Goal: Task Accomplishment & Management: Complete application form

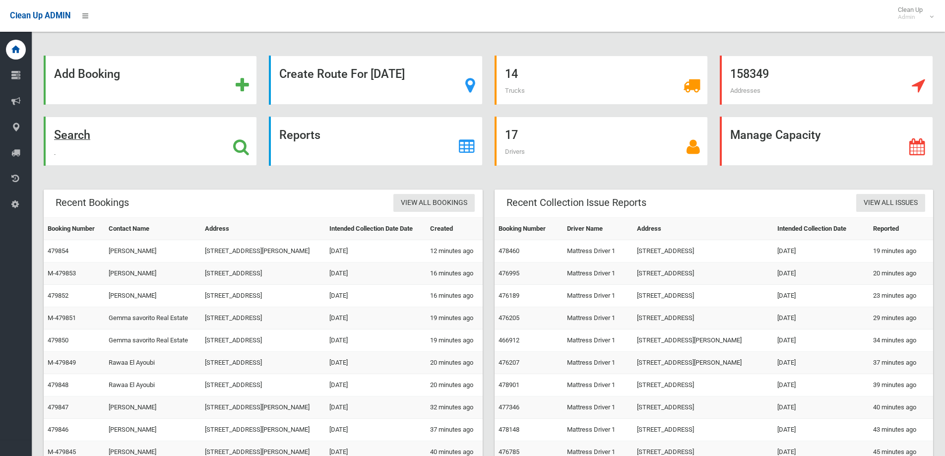
click at [129, 151] on div "Search" at bounding box center [150, 141] width 213 height 49
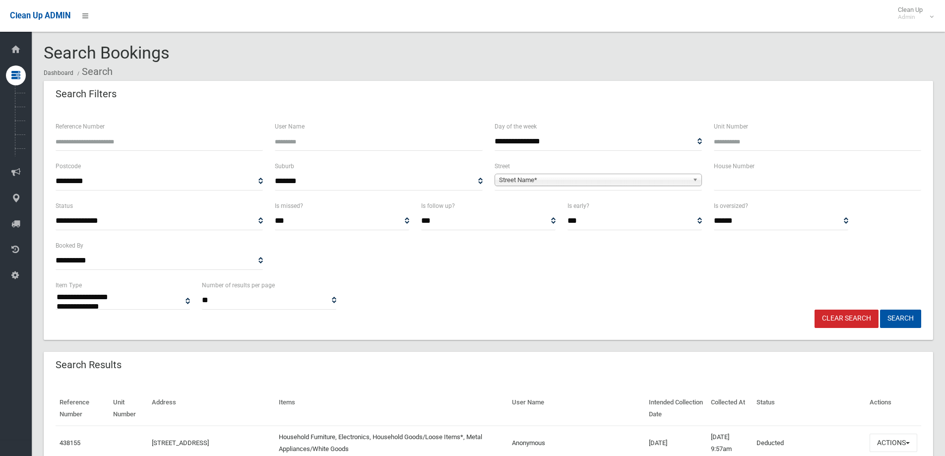
select select
click at [760, 175] on input "text" at bounding box center [817, 181] width 207 height 18
type input "***"
click at [561, 181] on span "Street Name*" at bounding box center [593, 180] width 189 height 12
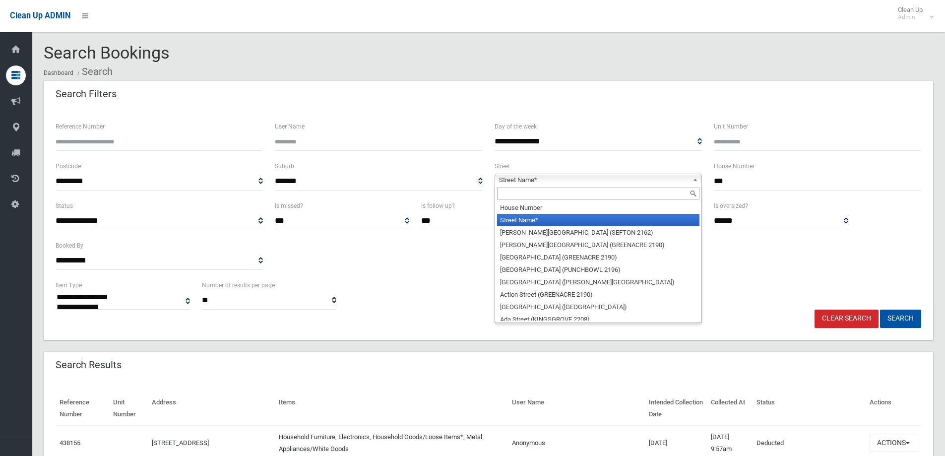
click at [522, 191] on input "text" at bounding box center [598, 193] width 202 height 12
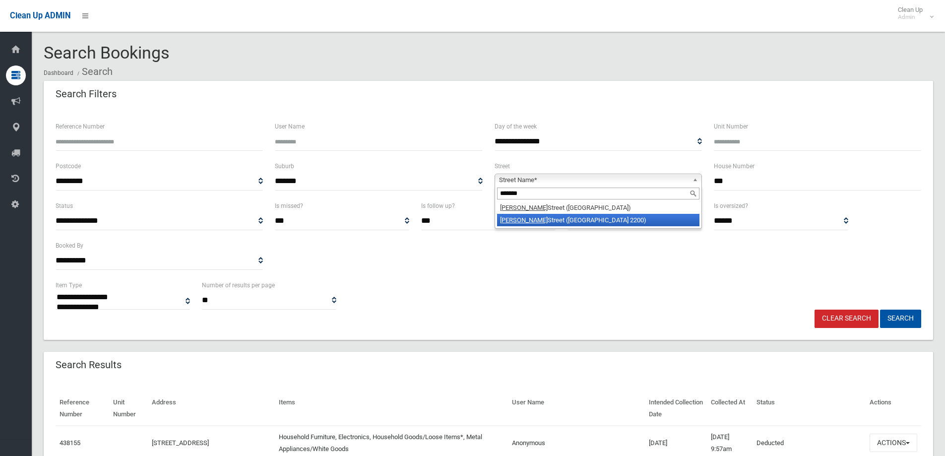
type input "******"
click at [506, 226] on li "Taylor Street (CONDELL PARK 2200)" at bounding box center [598, 220] width 202 height 12
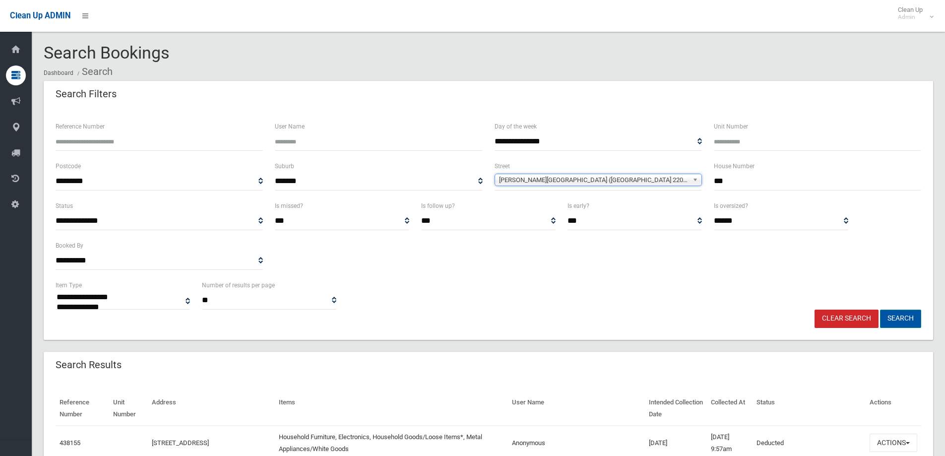
click at [904, 318] on button "Search" at bounding box center [900, 319] width 41 height 18
select select
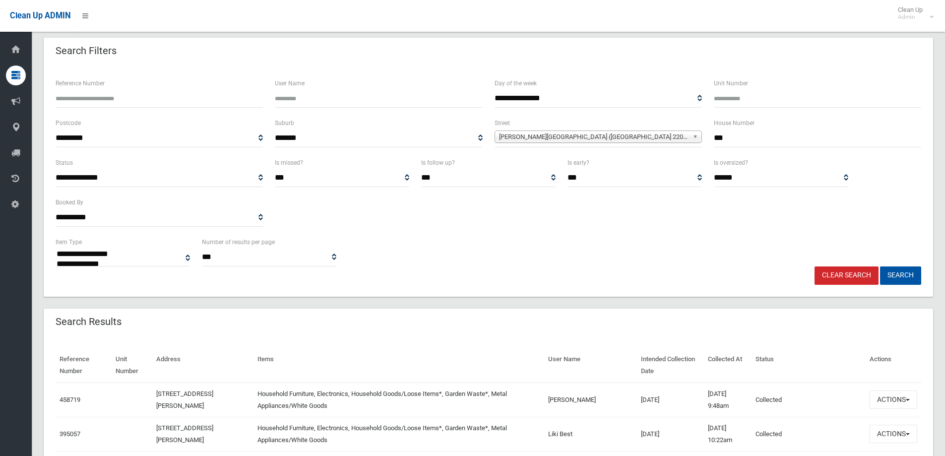
scroll to position [99, 0]
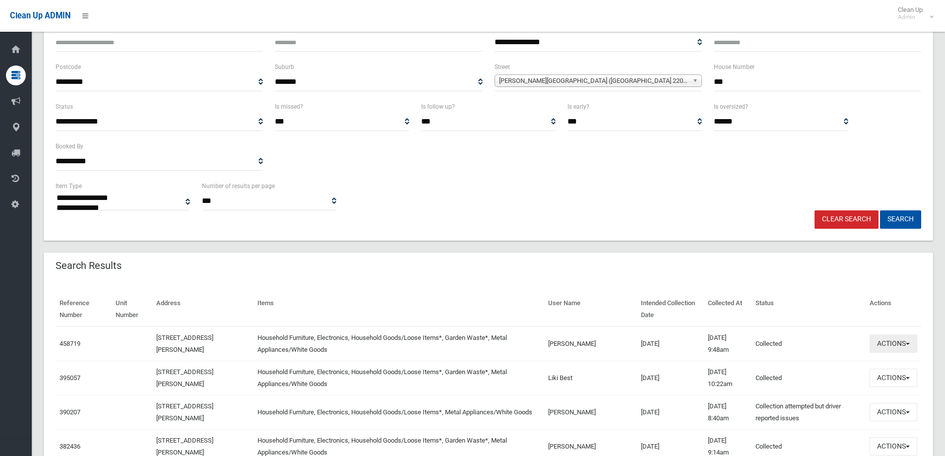
click at [900, 344] on button "Actions" at bounding box center [894, 343] width 48 height 18
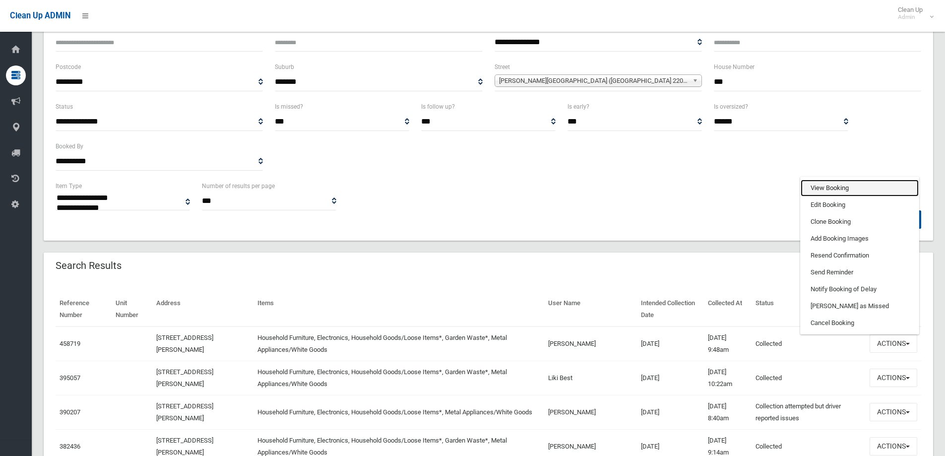
click at [824, 180] on link "View Booking" at bounding box center [860, 188] width 118 height 17
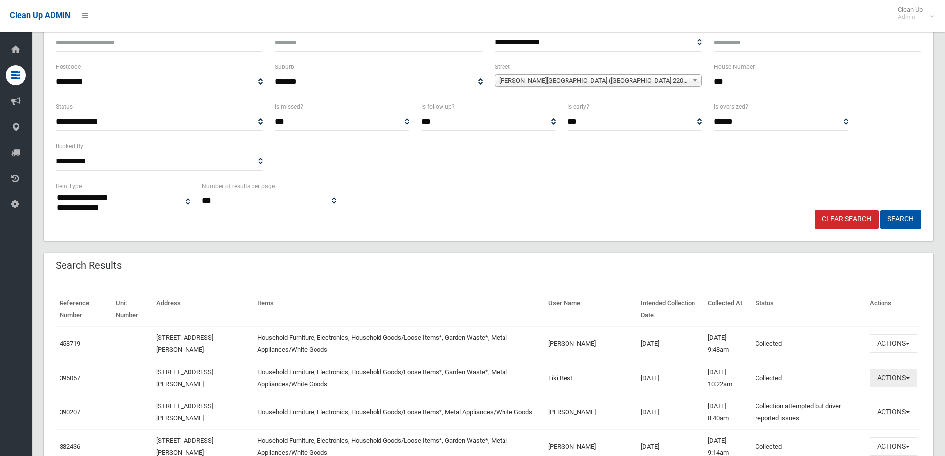
click at [910, 380] on button "Actions" at bounding box center [894, 378] width 48 height 18
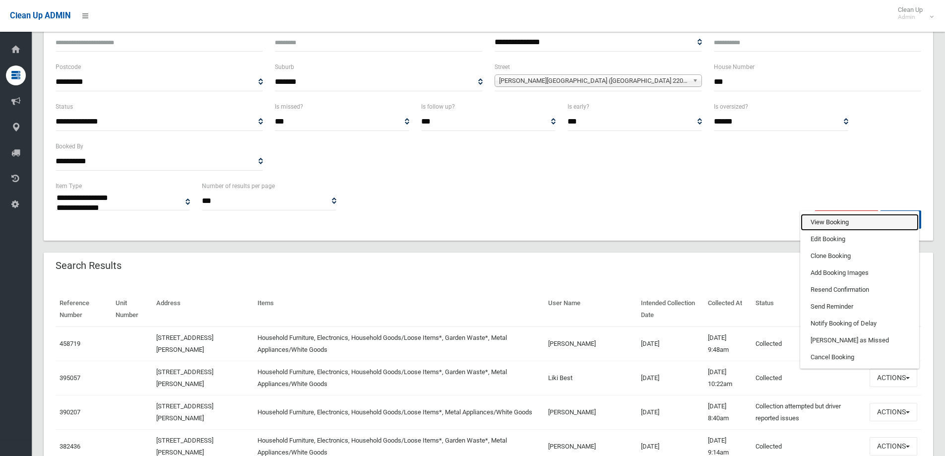
click at [823, 217] on link "View Booking" at bounding box center [860, 222] width 118 height 17
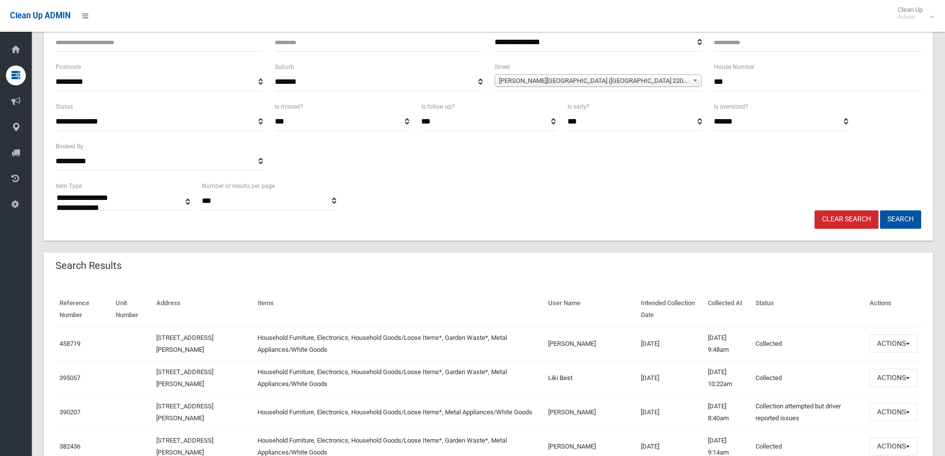
click at [598, 350] on td "Carolyn Ahmad" at bounding box center [590, 343] width 93 height 35
drag, startPoint x: 589, startPoint y: 347, endPoint x: 548, endPoint y: 338, distance: 41.6
click at [548, 338] on tr "458719 106 Taylor Street, CONDELL PARK NSW 2200 Household Furniture, Electronic…" at bounding box center [489, 343] width 866 height 35
click at [504, 284] on div "Reference Number Unit Number Address Items User Name Intended Collection Date C…" at bounding box center [488, 435] width 889 height 310
drag, startPoint x: 556, startPoint y: 341, endPoint x: 587, endPoint y: 346, distance: 31.2
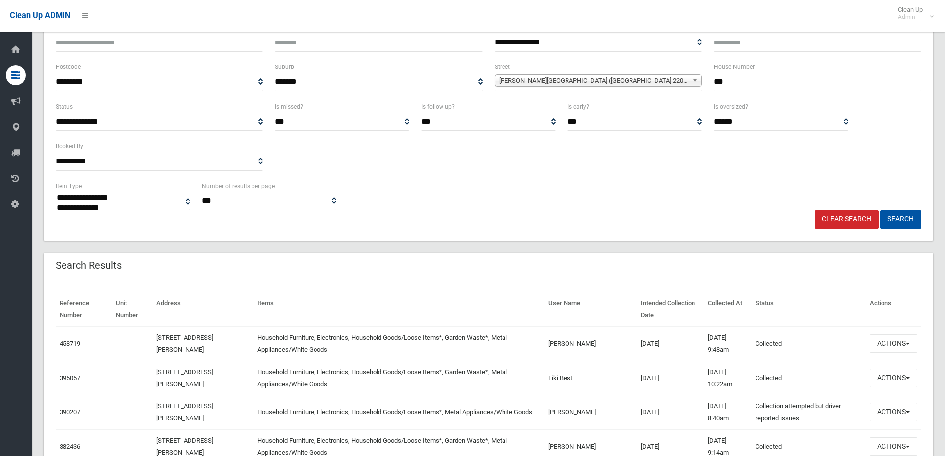
click at [587, 346] on tr "458719 106 Taylor Street, CONDELL PARK NSW 2200 Household Furniture, Electronic…" at bounding box center [489, 343] width 866 height 35
click at [593, 350] on td "Carolyn Ahmad" at bounding box center [590, 343] width 93 height 35
click at [512, 292] on th "Items" at bounding box center [398, 309] width 291 height 34
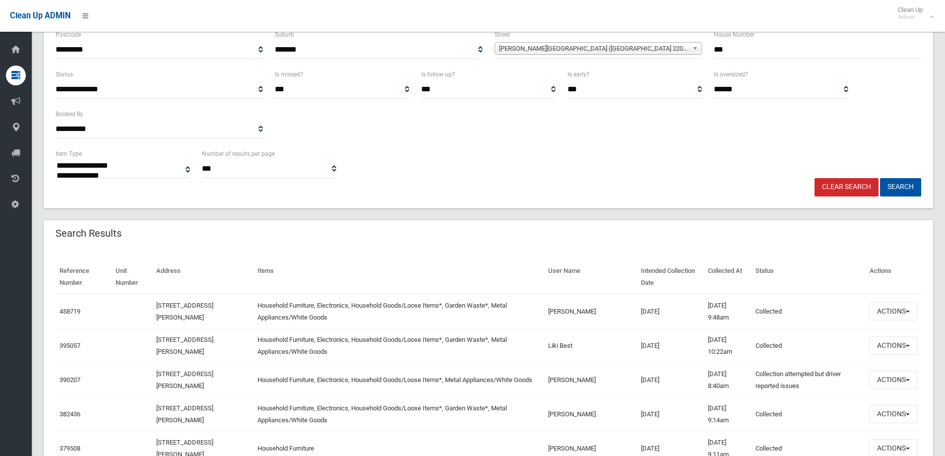
scroll to position [149, 0]
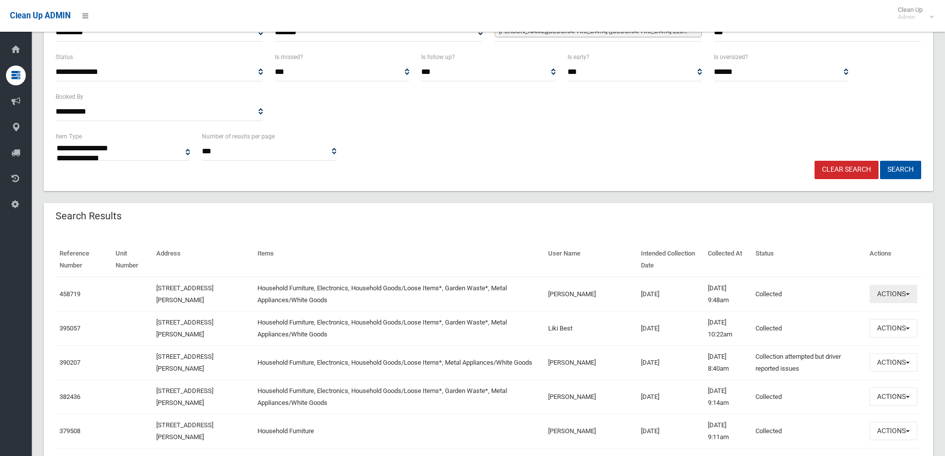
click at [896, 296] on button "Actions" at bounding box center [894, 294] width 48 height 18
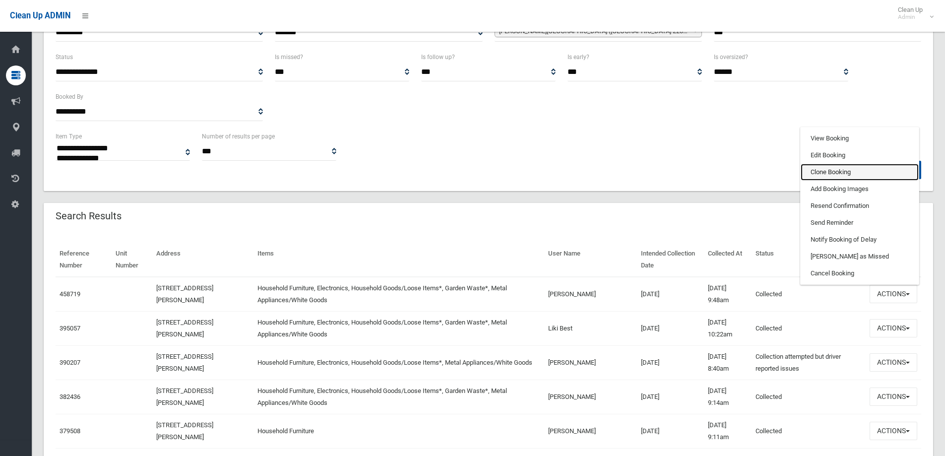
click at [830, 172] on link "Clone Booking" at bounding box center [860, 172] width 118 height 17
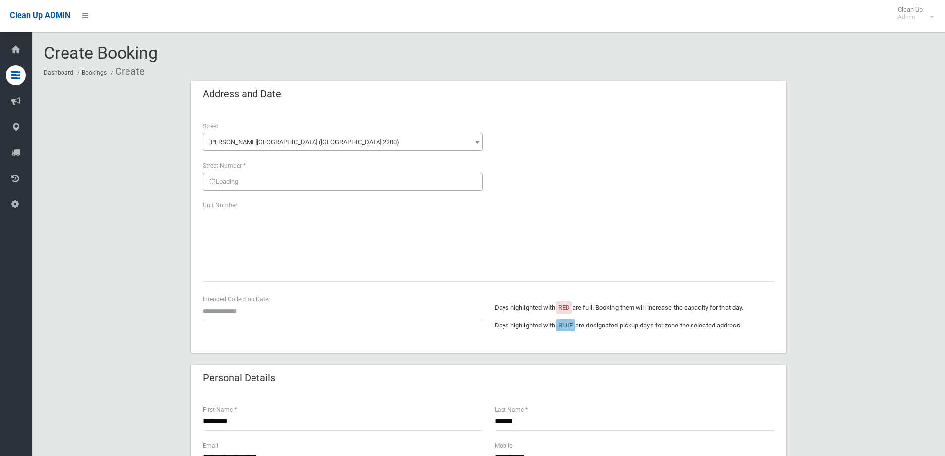
scroll to position [198, 0]
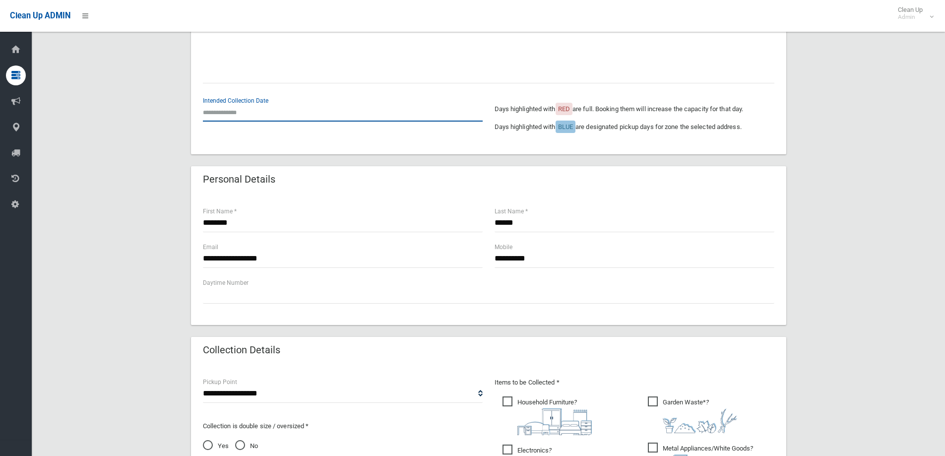
click at [237, 113] on input "text" at bounding box center [343, 112] width 280 height 18
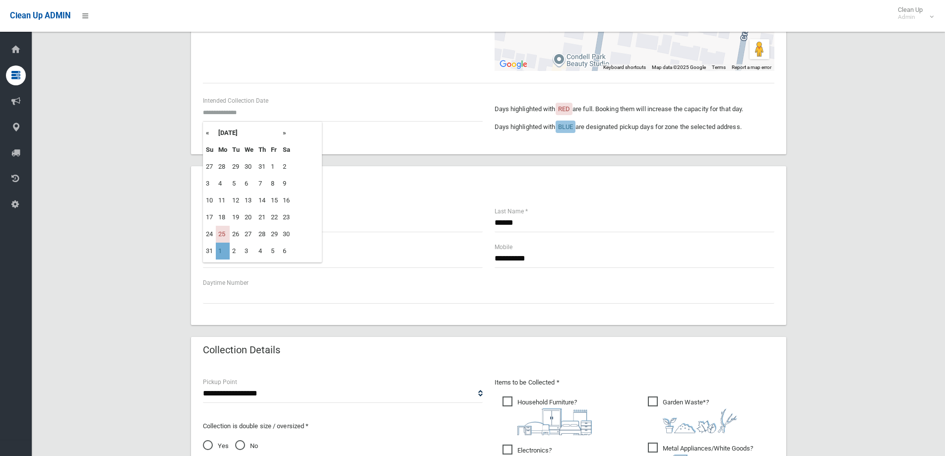
click at [220, 247] on td "1" at bounding box center [223, 251] width 14 height 17
type input "**********"
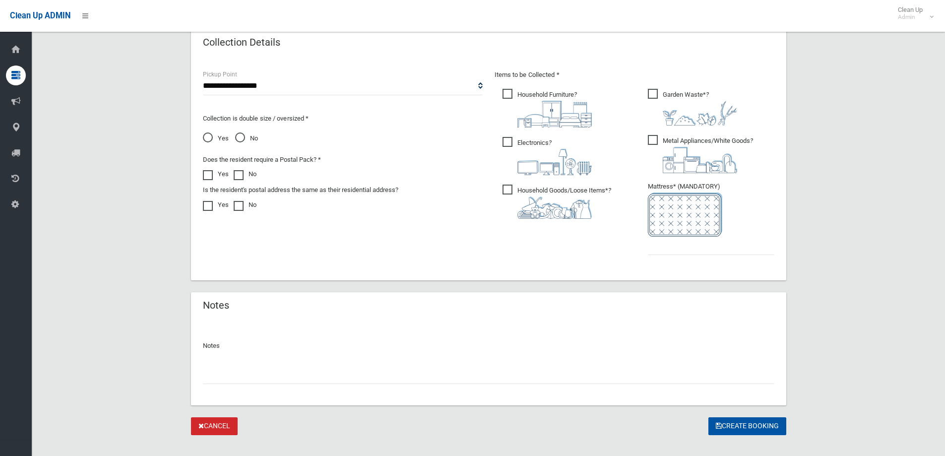
scroll to position [521, 0]
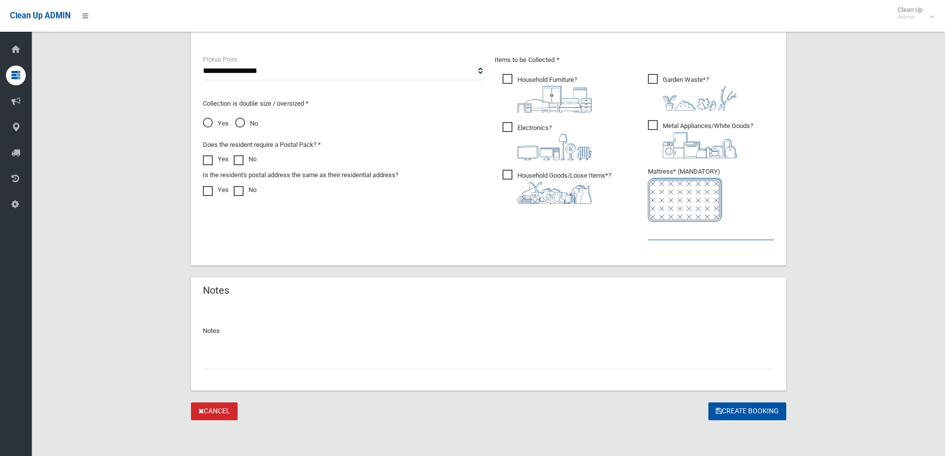
click at [658, 233] on input "text" at bounding box center [711, 231] width 126 height 18
type input "*"
click at [238, 127] on span "No" at bounding box center [246, 124] width 23 height 12
click at [731, 405] on button "Create Booking" at bounding box center [747, 411] width 78 height 18
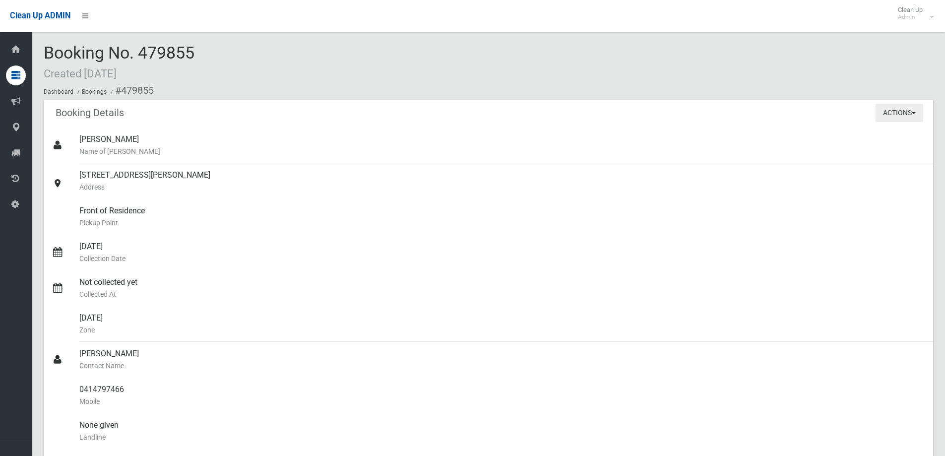
click at [903, 112] on button "Actions" at bounding box center [899, 113] width 48 height 18
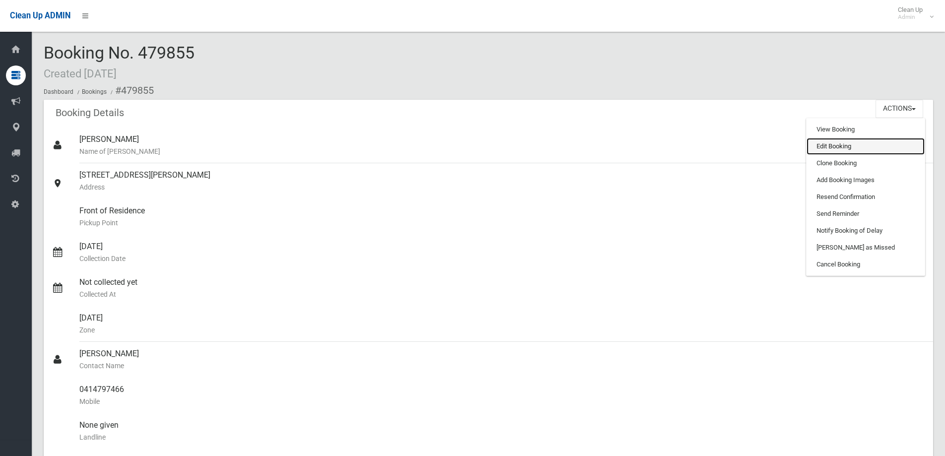
click at [830, 149] on link "Edit Booking" at bounding box center [866, 146] width 118 height 17
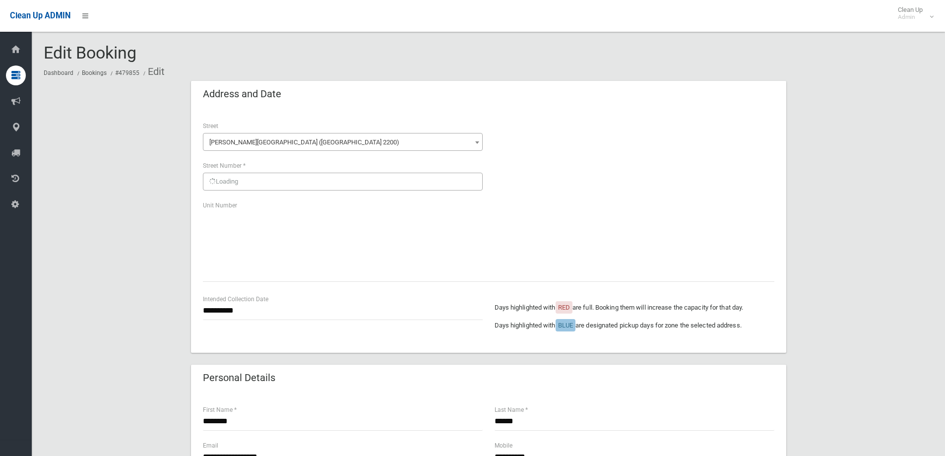
scroll to position [149, 0]
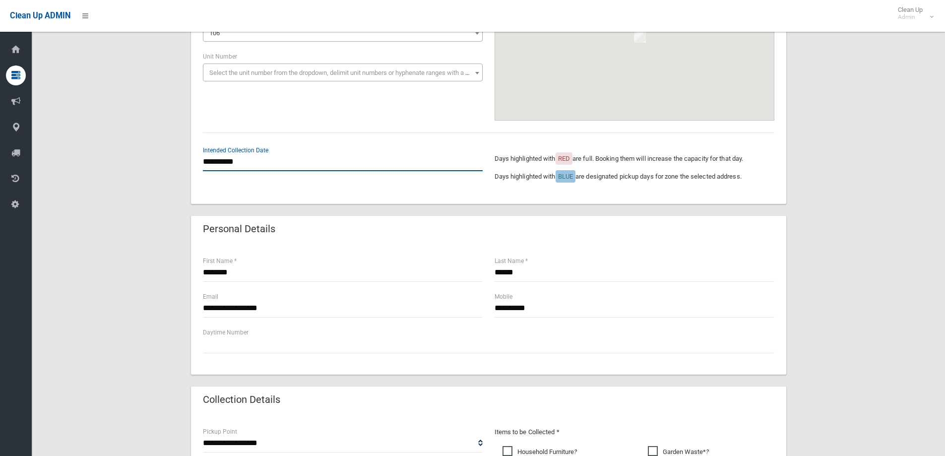
click at [251, 161] on input "**********" at bounding box center [343, 162] width 280 height 18
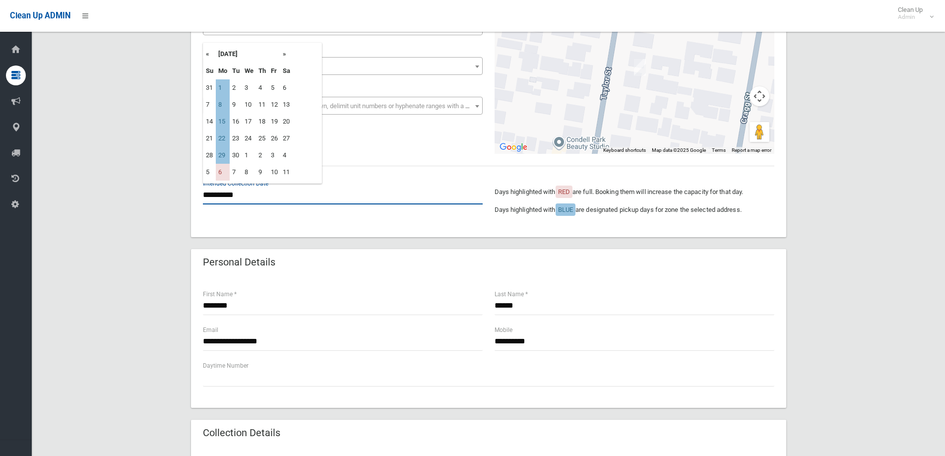
scroll to position [99, 0]
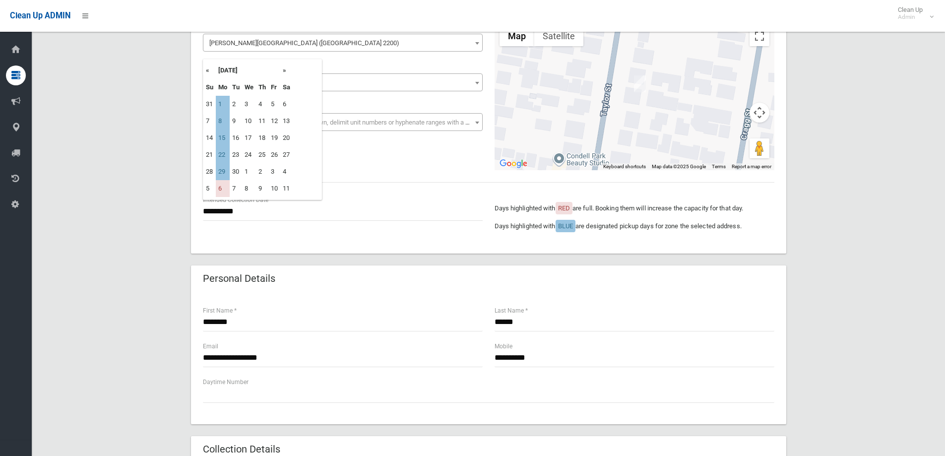
click at [212, 73] on th "«" at bounding box center [209, 70] width 12 height 17
click at [224, 190] on td "1" at bounding box center [223, 188] width 14 height 17
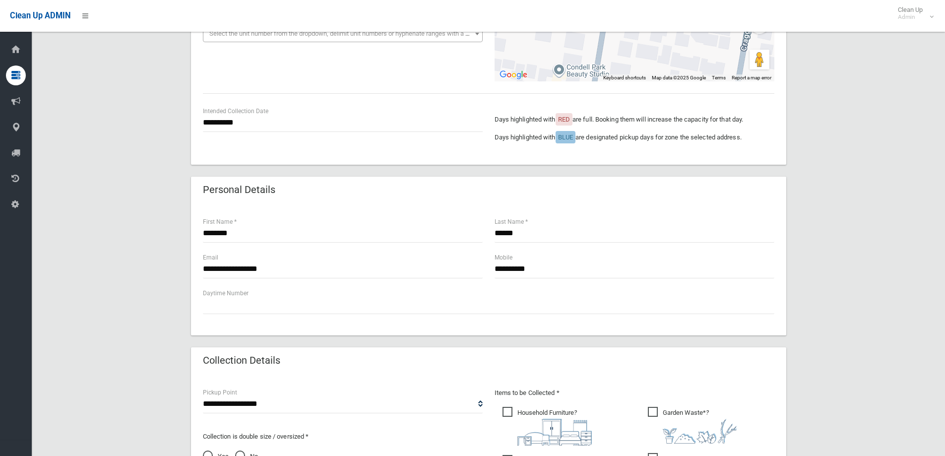
scroll to position [248, 0]
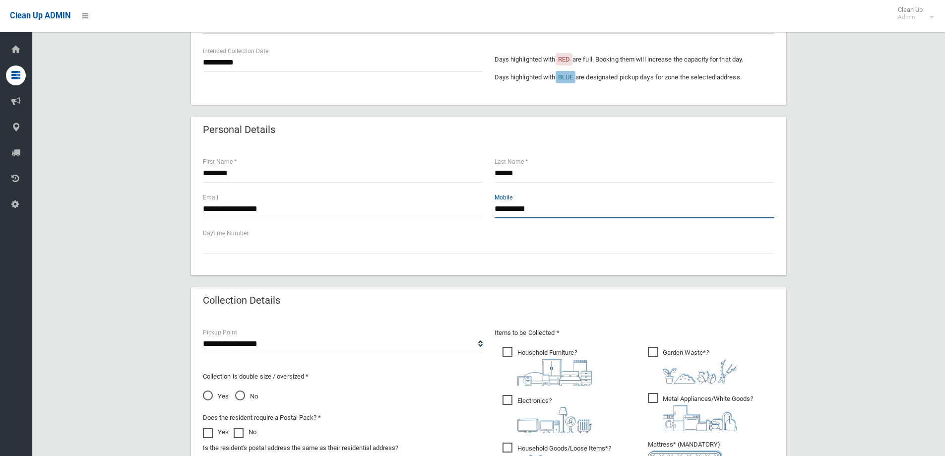
drag, startPoint x: 539, startPoint y: 206, endPoint x: 396, endPoint y: 196, distance: 143.7
click at [396, 196] on div "**********" at bounding box center [488, 210] width 583 height 36
paste input "**********"
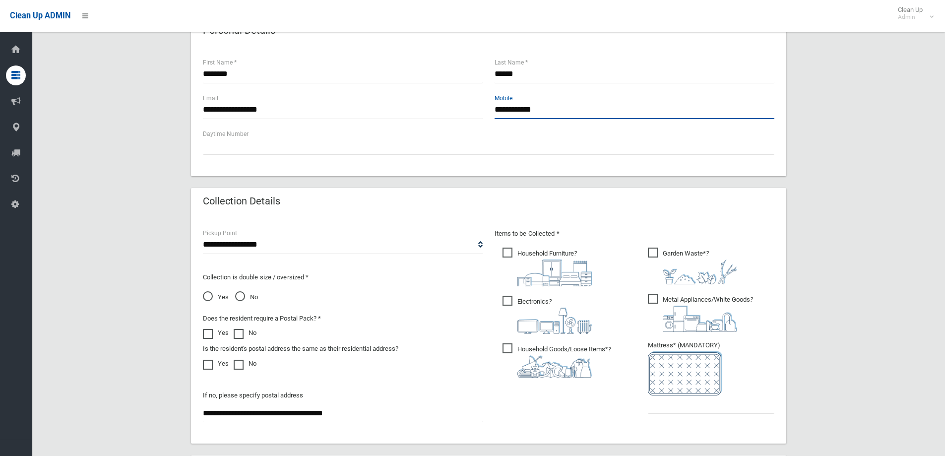
scroll to position [149, 0]
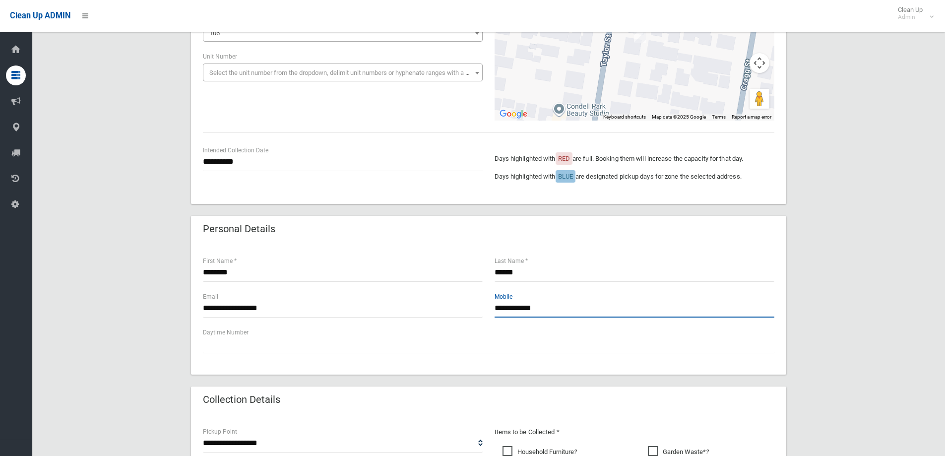
type input "**********"
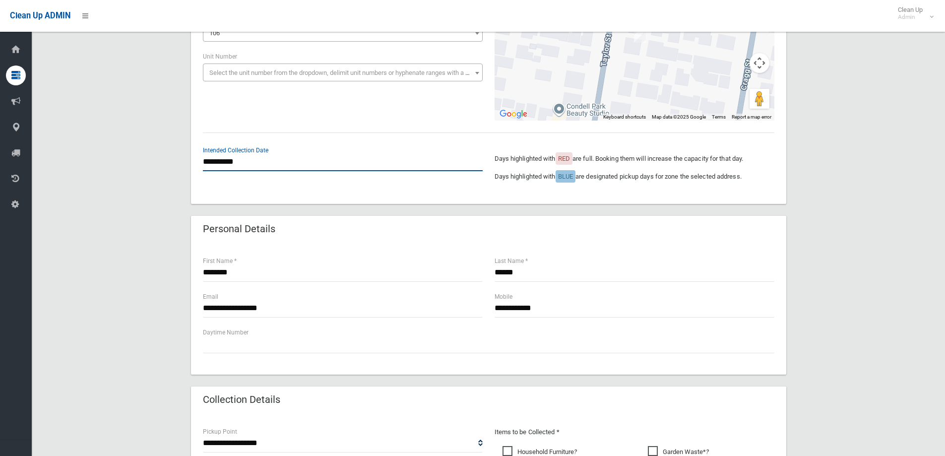
click at [257, 164] on input "**********" at bounding box center [343, 162] width 280 height 18
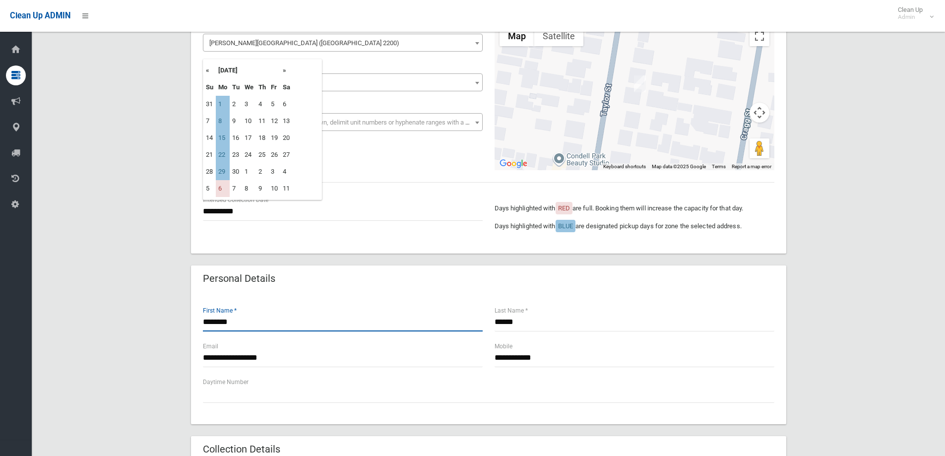
click at [244, 314] on input "*******" at bounding box center [343, 322] width 280 height 18
drag, startPoint x: 248, startPoint y: 321, endPoint x: 162, endPoint y: 318, distance: 86.4
click at [162, 318] on div "**********" at bounding box center [488, 414] width 889 height 865
type input "*"
type input "******"
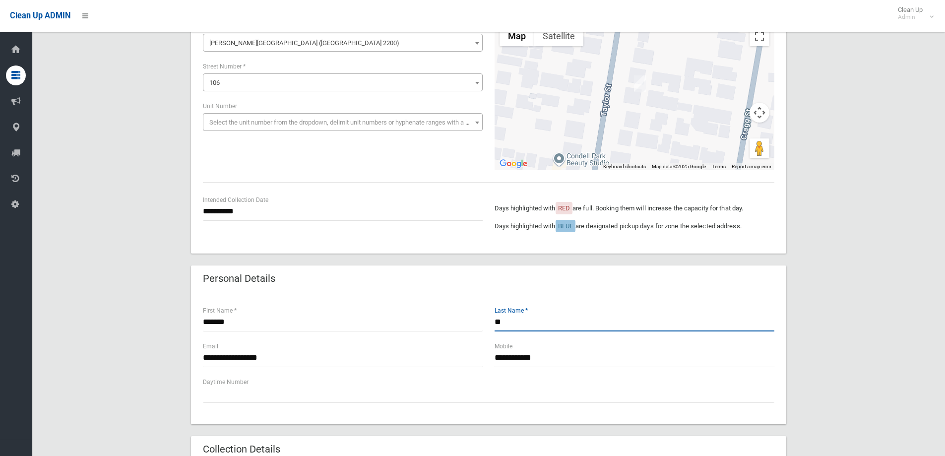
type input "*"
type input "****"
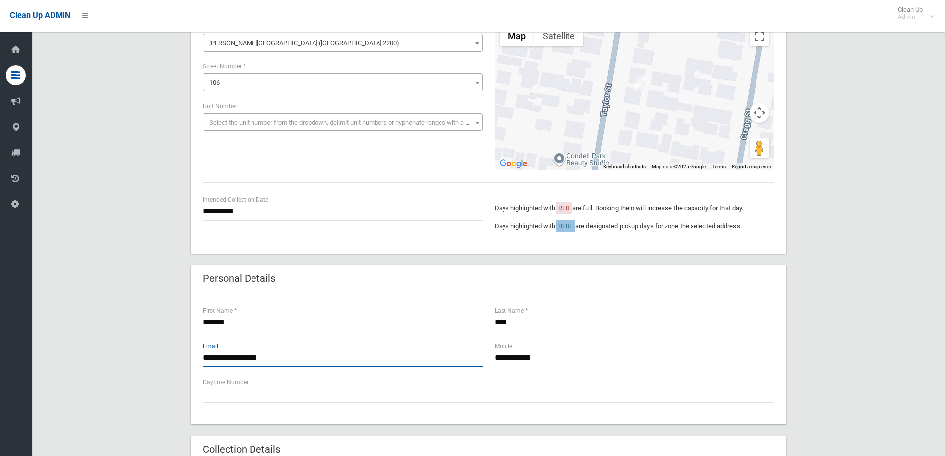
drag, startPoint x: 311, startPoint y: 356, endPoint x: 122, endPoint y: 347, distance: 188.7
click at [122, 347] on div "**********" at bounding box center [488, 414] width 889 height 865
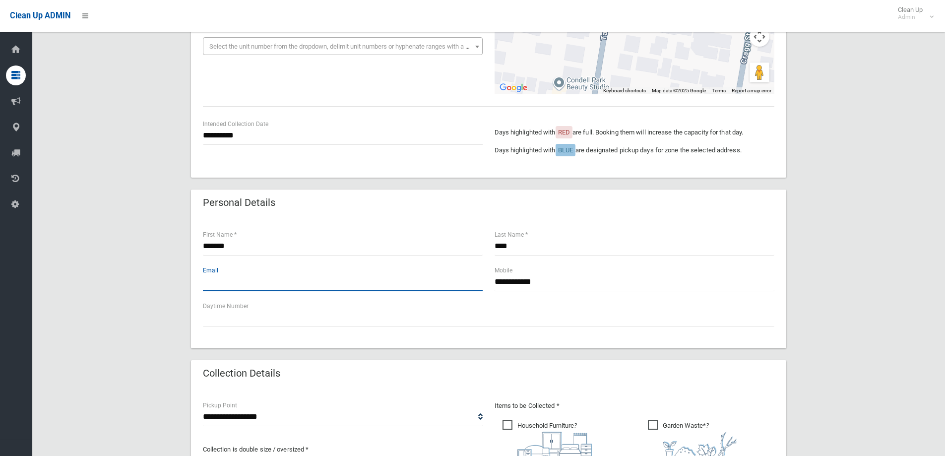
scroll to position [347, 0]
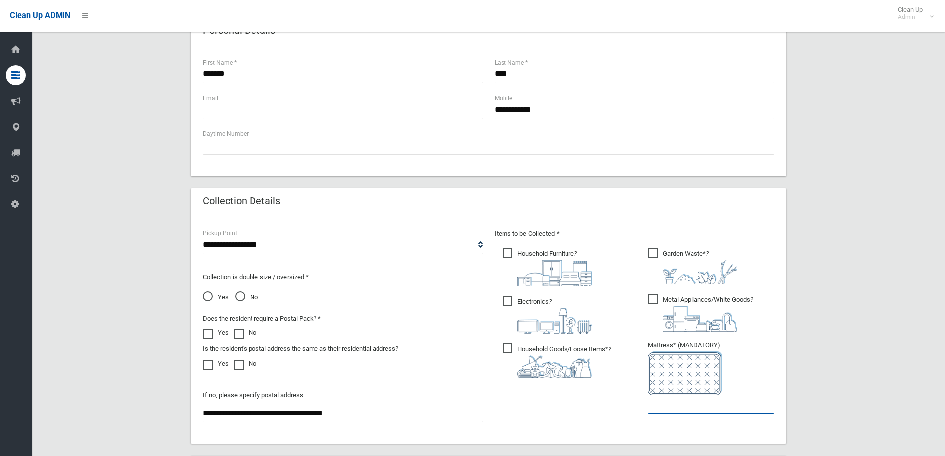
click at [666, 408] on input "text" at bounding box center [711, 404] width 126 height 18
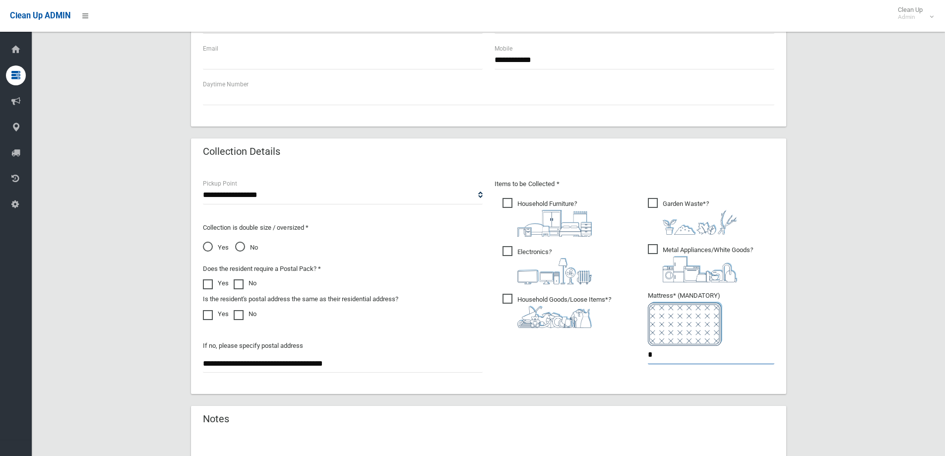
type input "*"
click at [241, 279] on span at bounding box center [241, 279] width 15 height 0
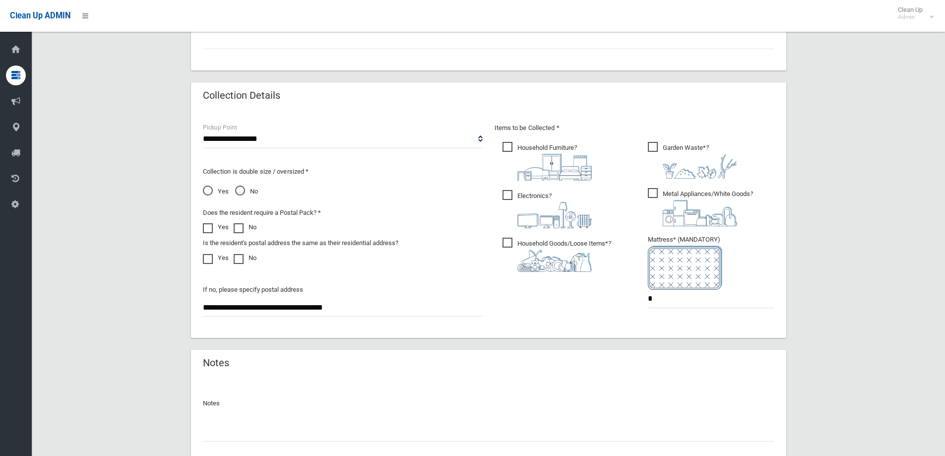
scroll to position [526, 0]
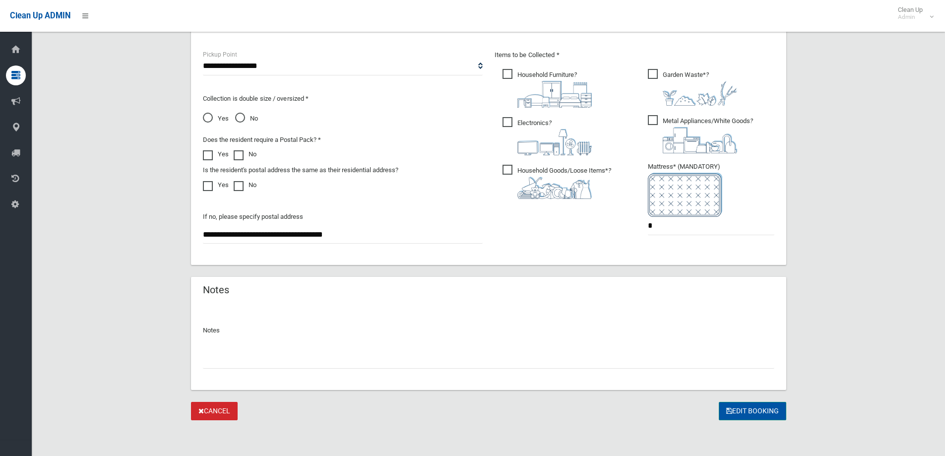
click at [773, 406] on button "Edit Booking" at bounding box center [752, 411] width 67 height 18
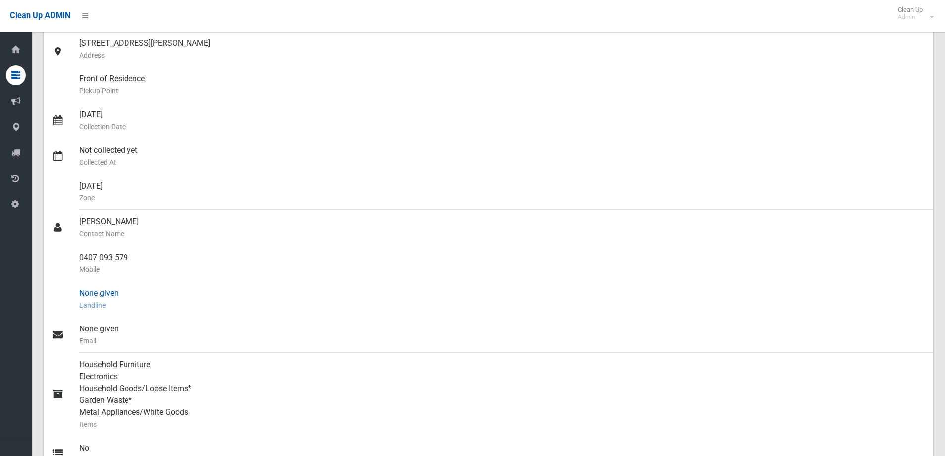
scroll to position [26, 0]
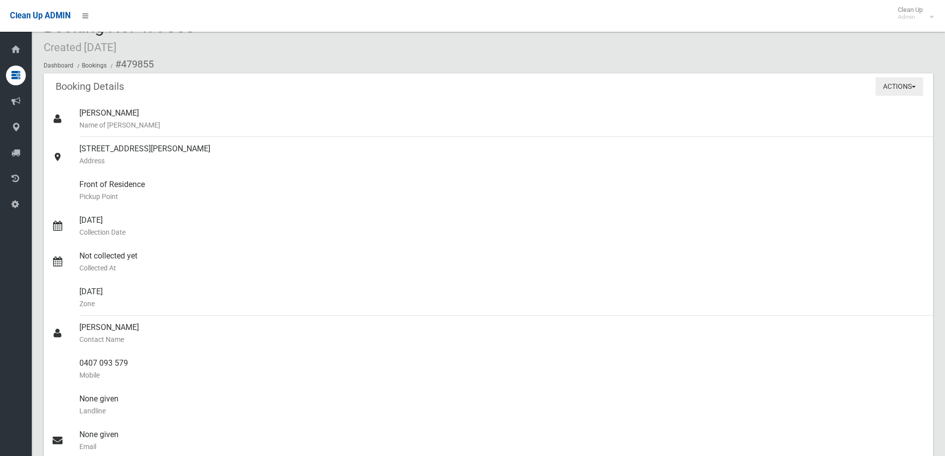
click at [909, 87] on button "Actions" at bounding box center [899, 86] width 48 height 18
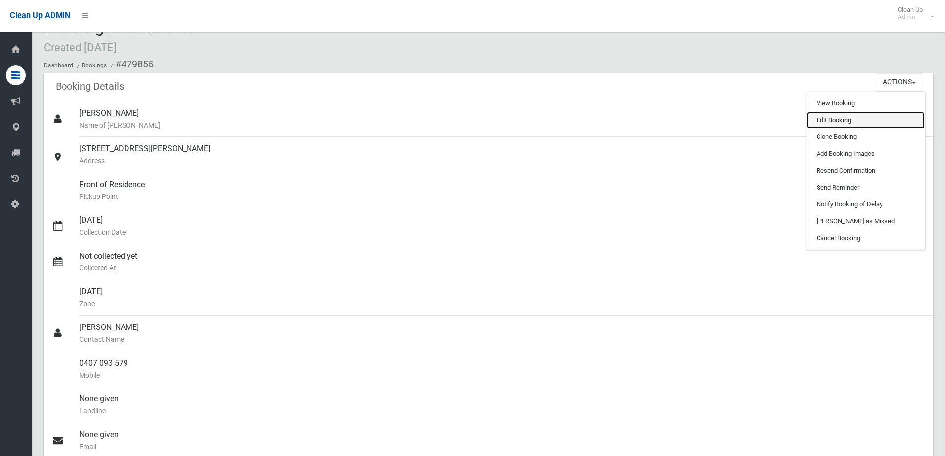
click at [822, 125] on link "Edit Booking" at bounding box center [866, 120] width 118 height 17
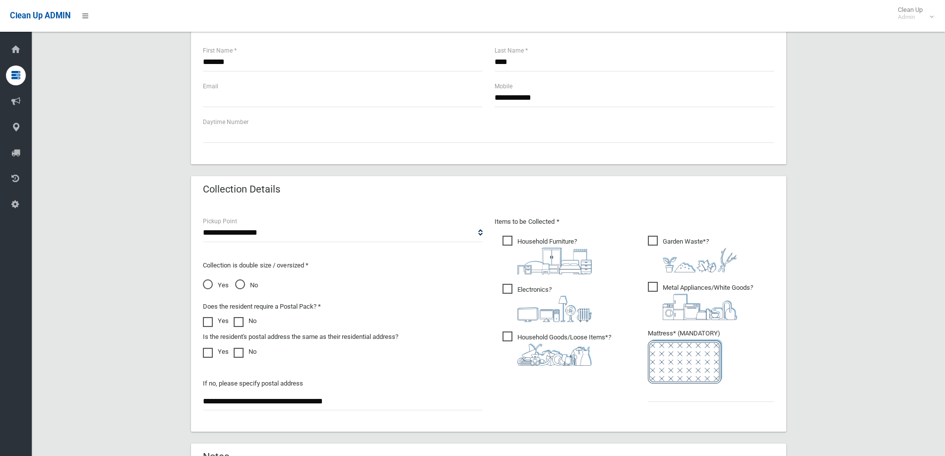
scroll to position [359, 0]
click at [215, 283] on span "Yes" at bounding box center [216, 285] width 26 height 12
click at [670, 391] on input "text" at bounding box center [711, 392] width 126 height 18
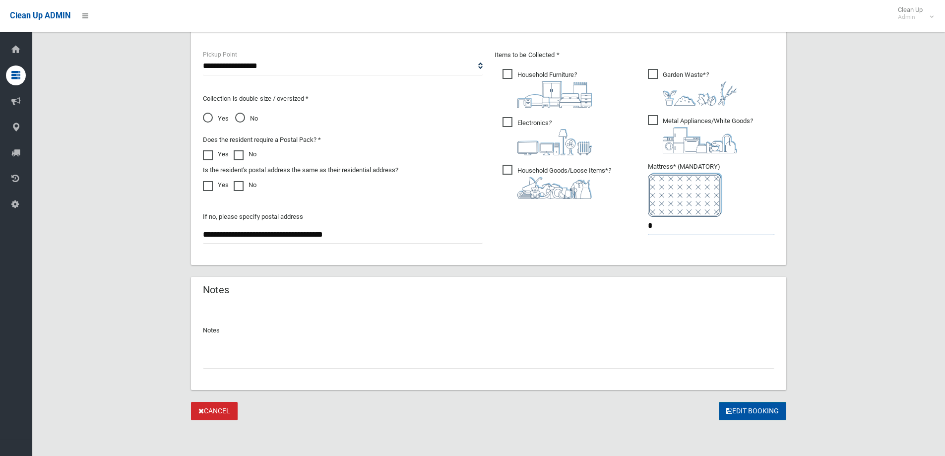
type input "*"
click at [730, 405] on button "Edit Booking" at bounding box center [752, 411] width 67 height 18
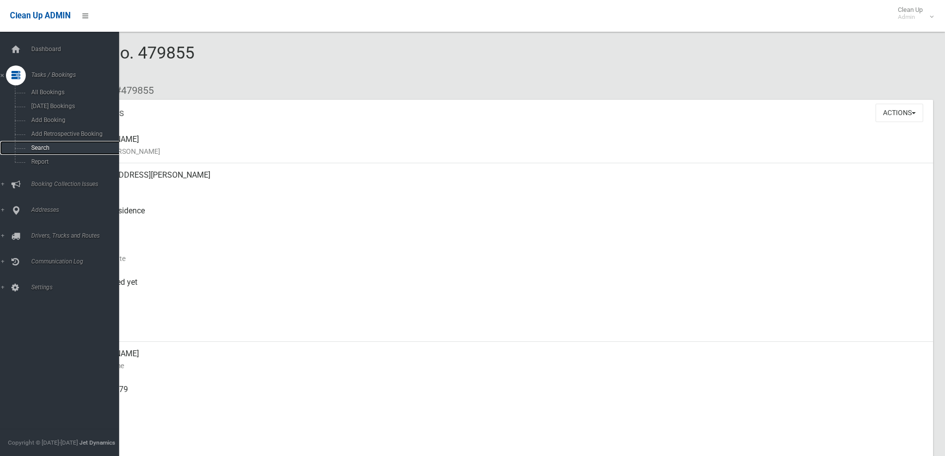
click at [49, 148] on span "Search" at bounding box center [73, 147] width 90 height 7
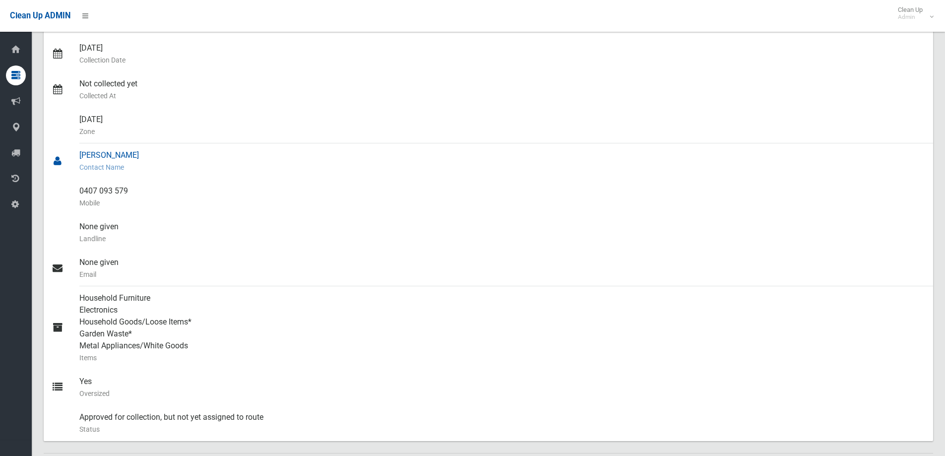
scroll to position [446, 0]
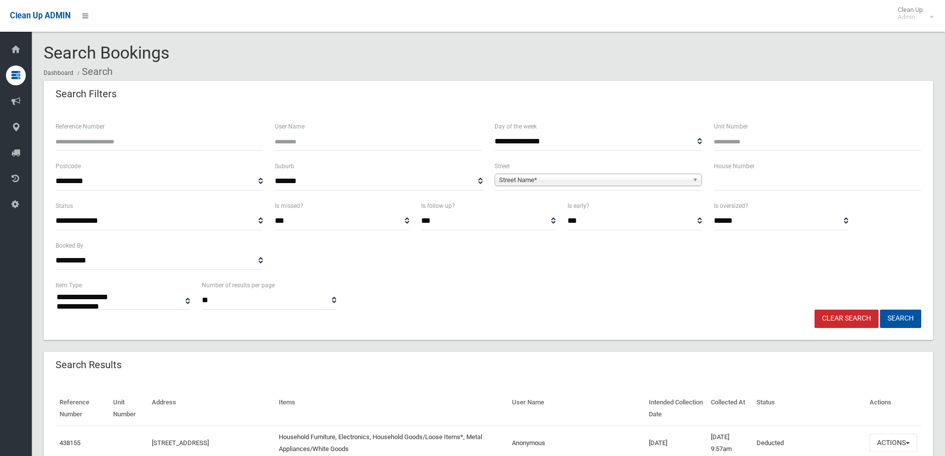
select select
click at [723, 188] on input "text" at bounding box center [817, 181] width 207 height 18
type input "**"
click at [616, 180] on span "Street Name*" at bounding box center [593, 180] width 189 height 12
type input "********"
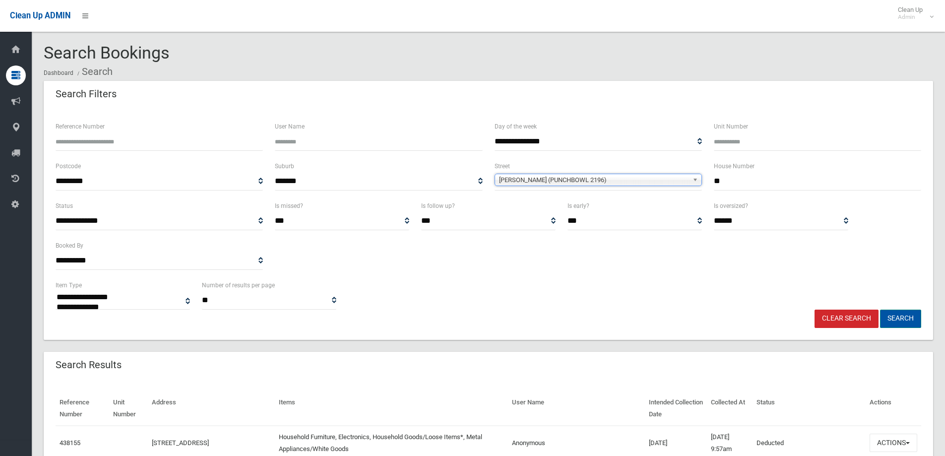
click at [896, 320] on button "Search" at bounding box center [900, 319] width 41 height 18
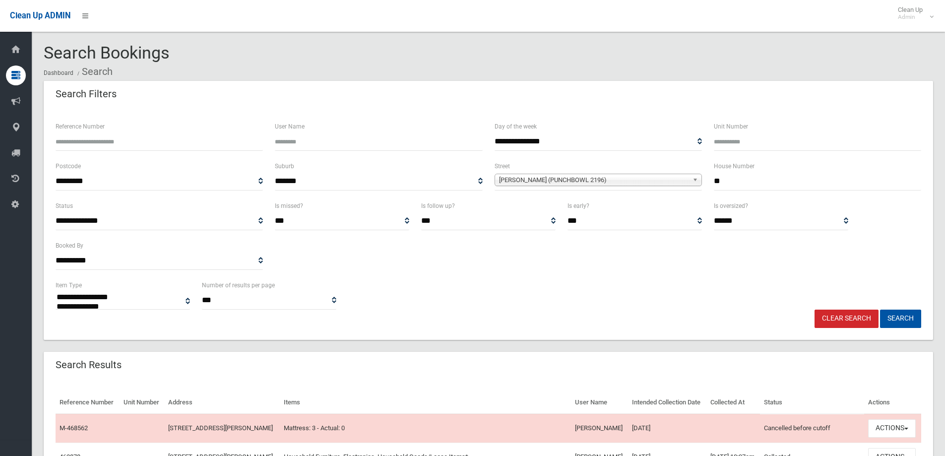
select select
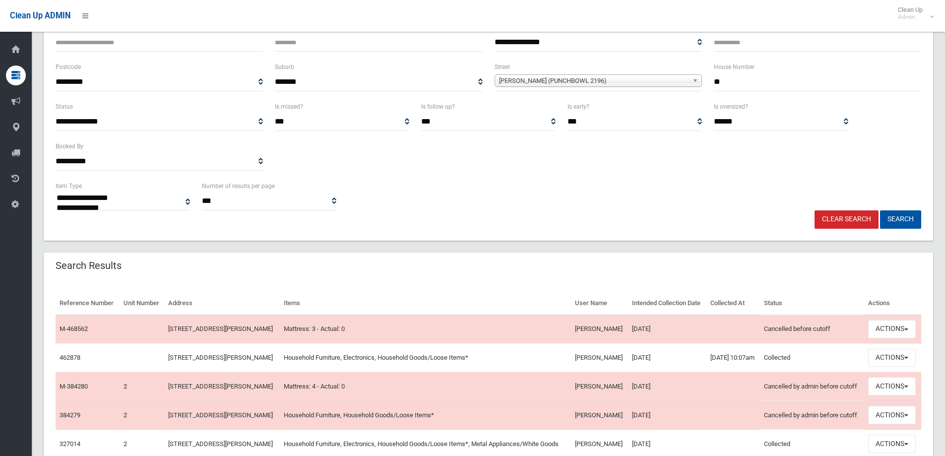
scroll to position [149, 0]
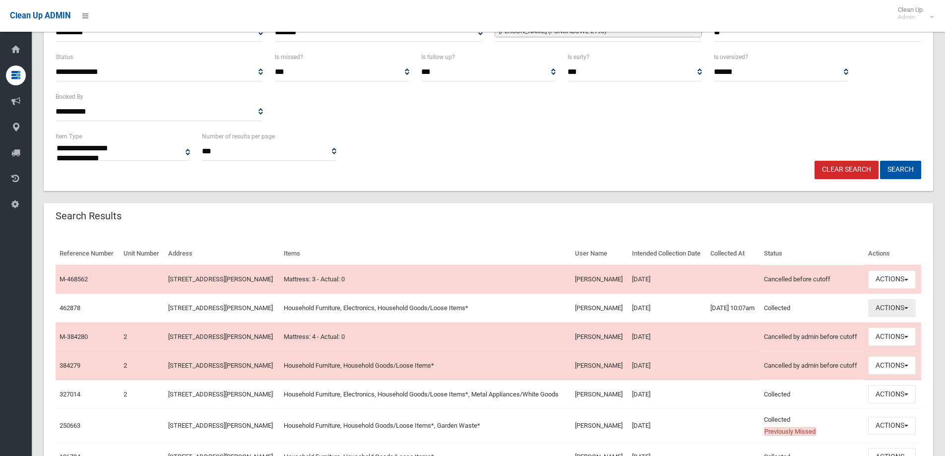
click at [897, 317] on button "Actions" at bounding box center [892, 308] width 48 height 18
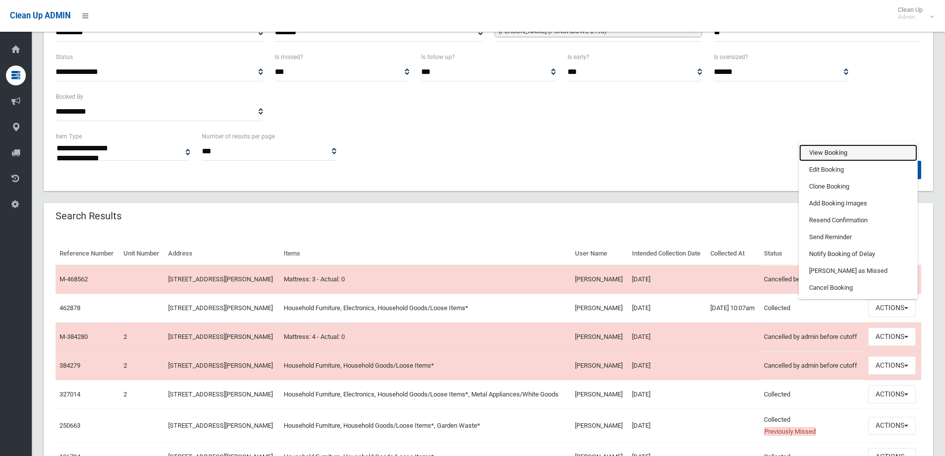
click at [838, 161] on link "View Booking" at bounding box center [858, 152] width 118 height 17
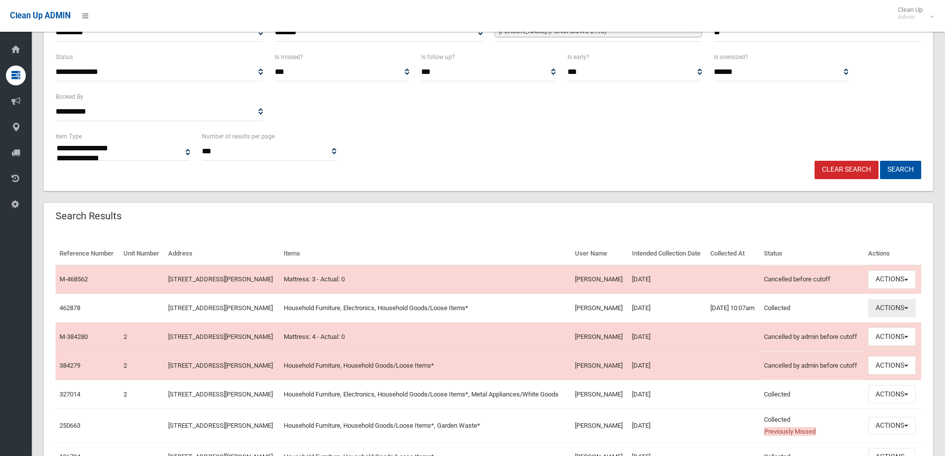
click at [893, 317] on button "Actions" at bounding box center [892, 308] width 48 height 18
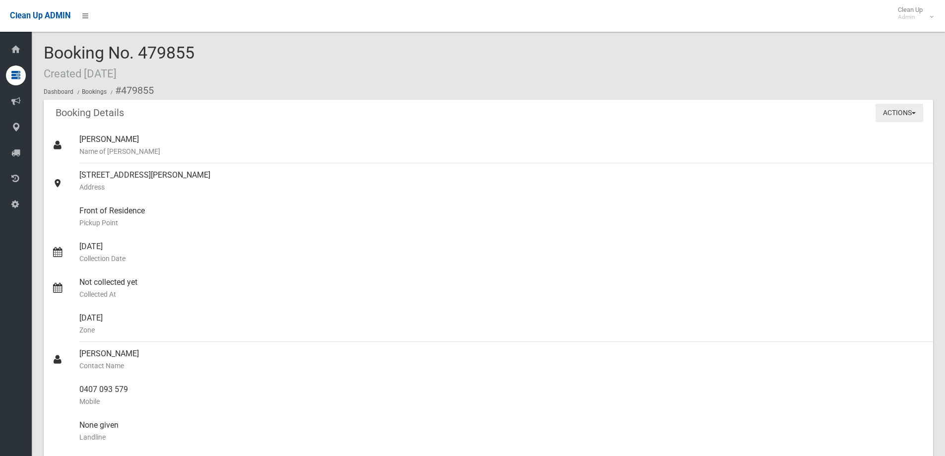
click at [897, 110] on button "Actions" at bounding box center [899, 113] width 48 height 18
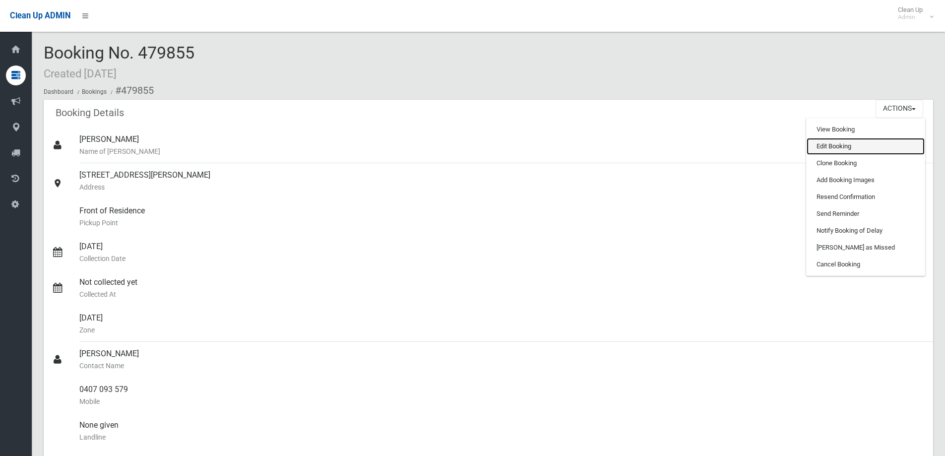
click at [842, 143] on link "Edit Booking" at bounding box center [866, 146] width 118 height 17
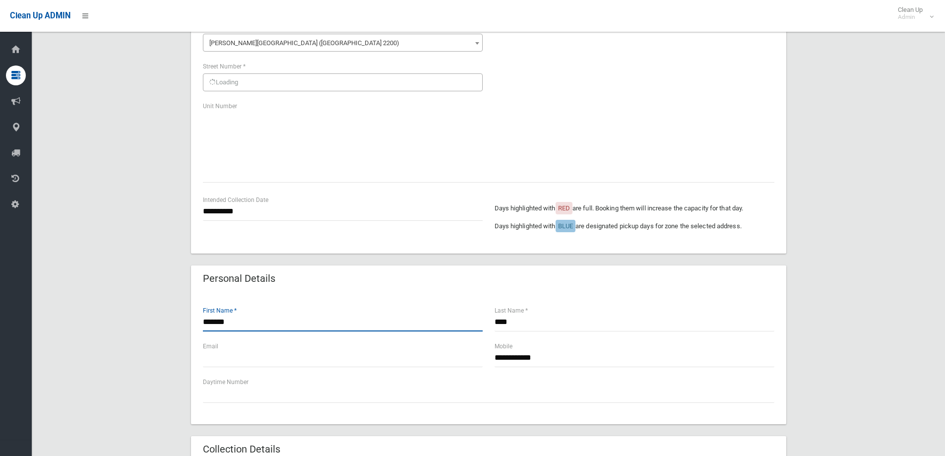
scroll to position [99, 0]
drag, startPoint x: 232, startPoint y: 325, endPoint x: 109, endPoint y: 308, distance: 124.2
click at [109, 308] on div "**********" at bounding box center [488, 414] width 889 height 865
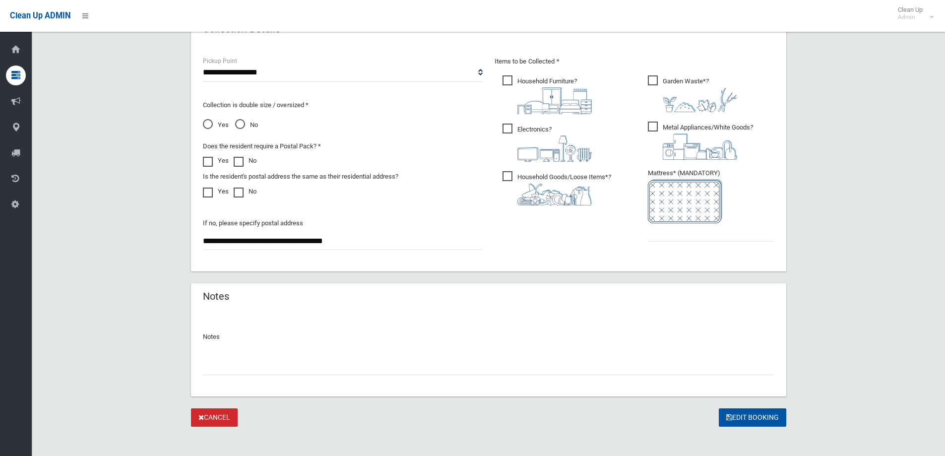
scroll to position [526, 0]
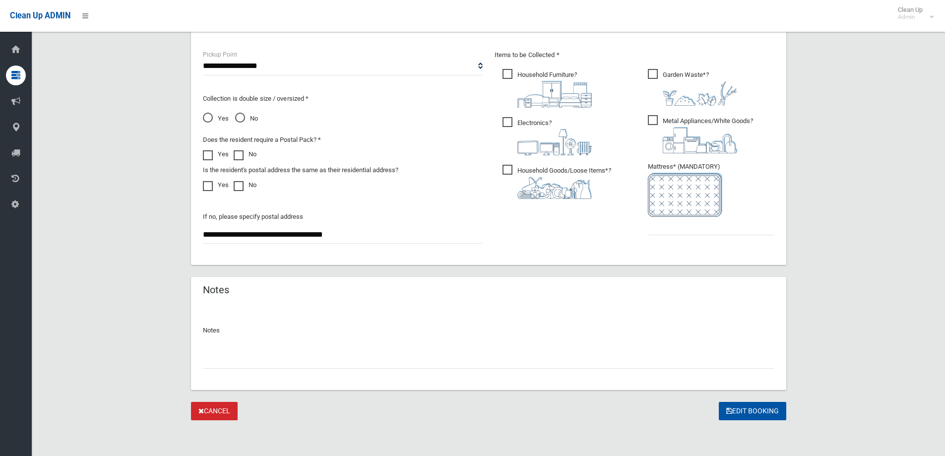
type input "******"
click at [703, 225] on input "text" at bounding box center [711, 226] width 126 height 18
type input "*"
click at [738, 405] on button "Edit Booking" at bounding box center [752, 411] width 67 height 18
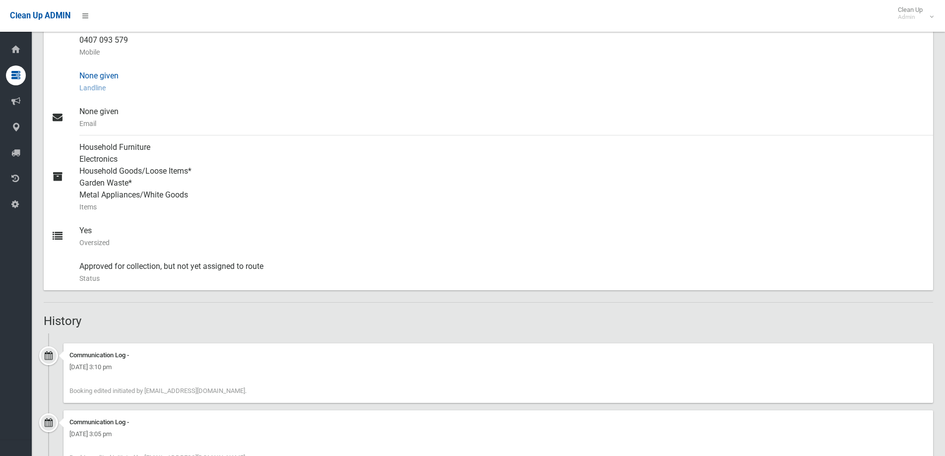
scroll to position [446, 0]
